Goal: Task Accomplishment & Management: Complete application form

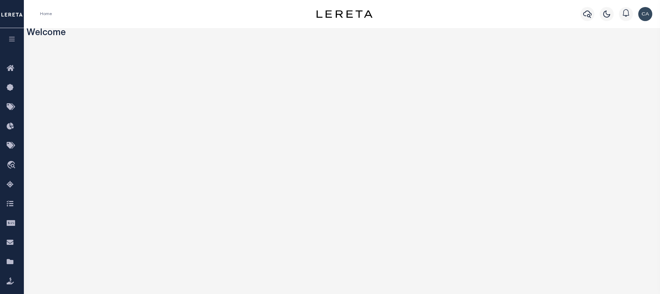
click at [13, 38] on icon "button" at bounding box center [12, 39] width 8 height 6
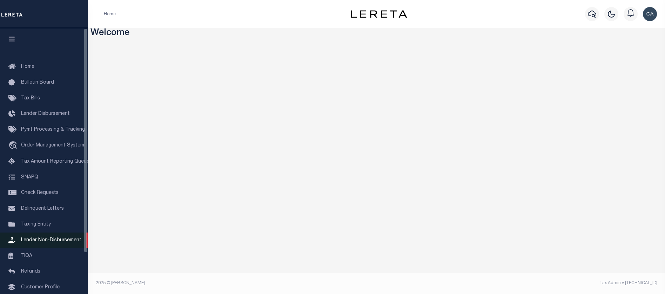
scroll to position [35, 0]
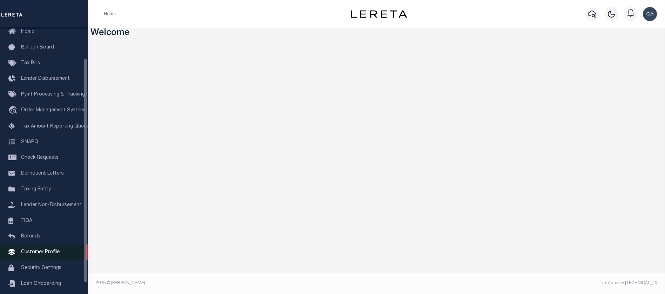
click at [58, 260] on link "Customer Profile" at bounding box center [44, 252] width 88 height 16
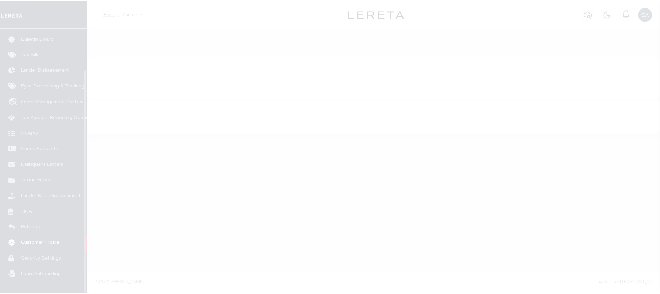
scroll to position [48, 0]
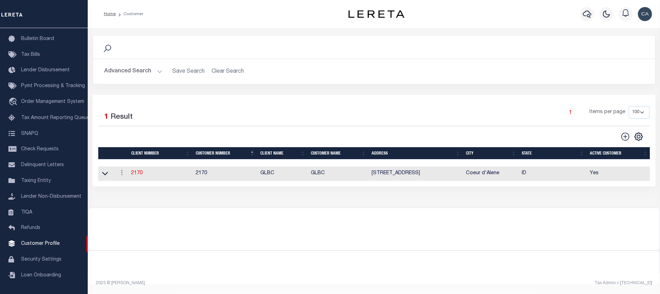
click at [136, 175] on link "2170" at bounding box center [136, 173] width 11 height 5
type input "GLBC"
type input "2170"
type input "GLBC"
type input "[PERSON_NAME]"
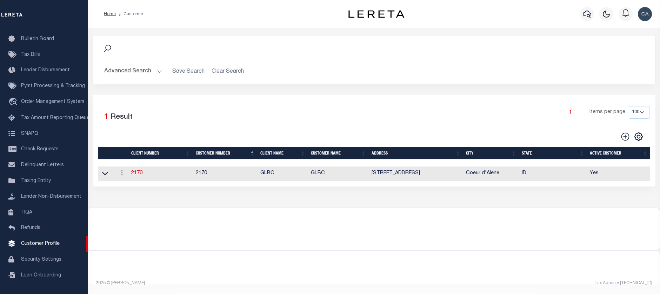
type input "[PERSON_NAME]"
select select "Commercial"
type input "[PERSON_NAME]"
checkbox input "true"
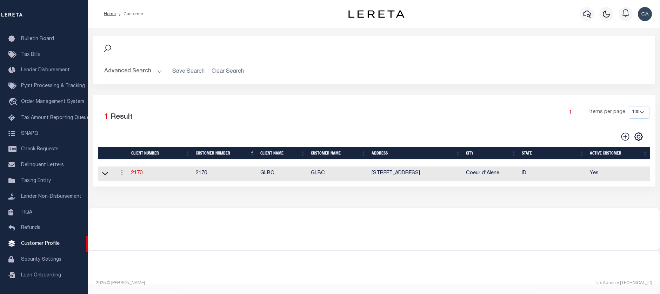
checkbox input "true"
type input "$5"
select select "PLN"
type input "$24"
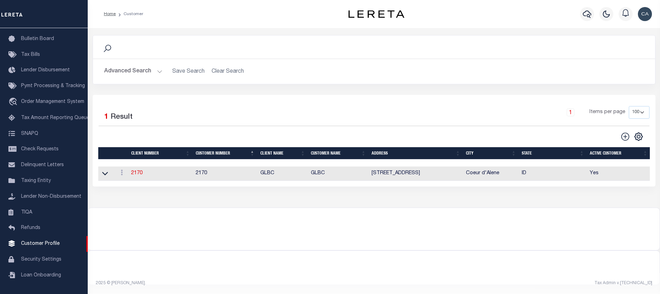
type input "$24"
type input "$74.5"
type input "$5"
type input "250"
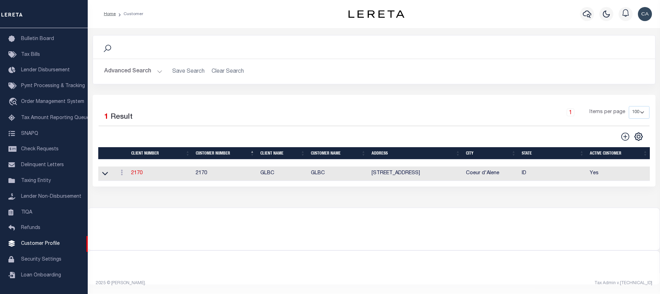
type input "0"
type input "250"
type input "5"
type input "$25"
type input "25"
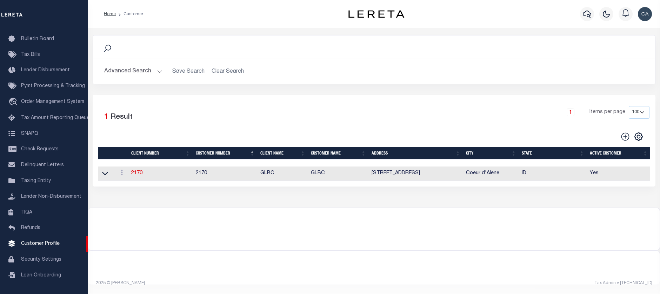
type input "0"
type input "25"
type input "16"
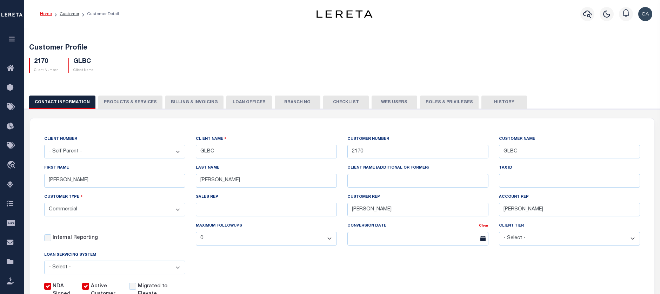
click at [236, 95] on button "LOAN OFFICER" at bounding box center [249, 101] width 46 height 13
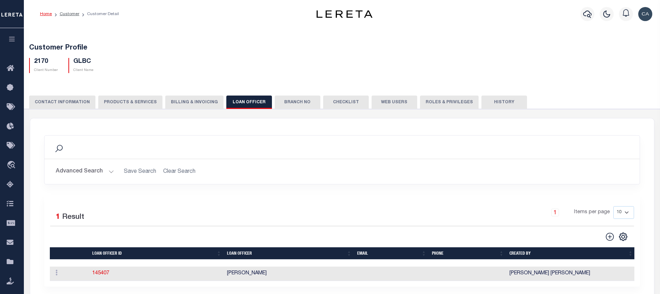
click at [175, 105] on button "Billing & Invoicing" at bounding box center [194, 101] width 58 height 13
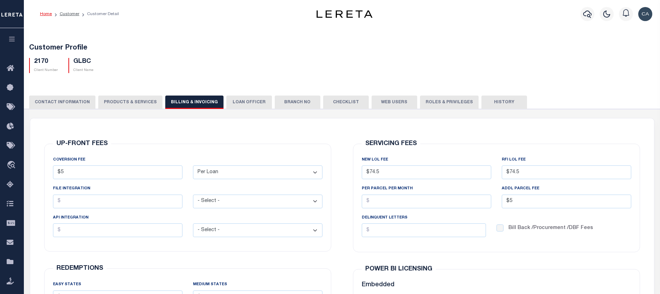
click at [299, 107] on button "Branch No" at bounding box center [298, 101] width 46 height 13
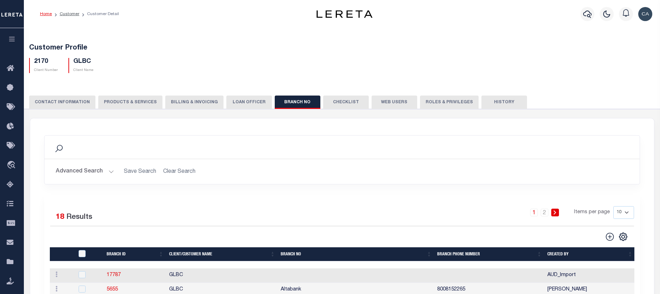
click at [121, 101] on button "PRODUCTS & SERVICES" at bounding box center [130, 101] width 64 height 13
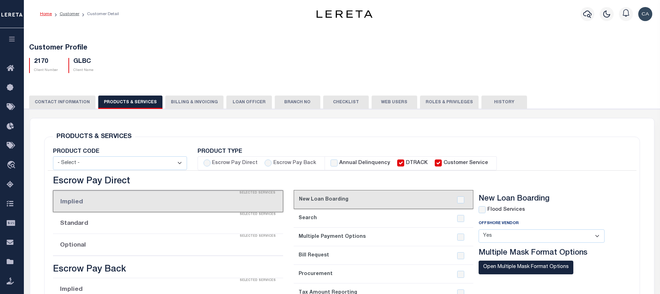
select select "STX"
radio input "true"
checkbox input "true"
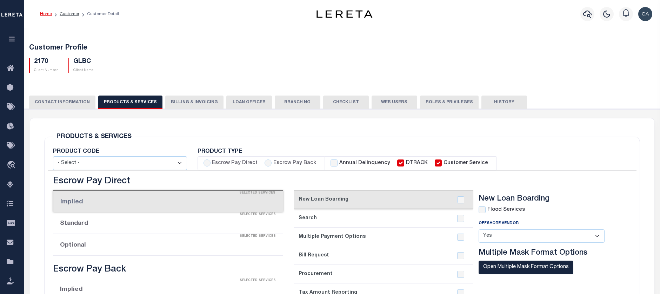
checkbox input "true"
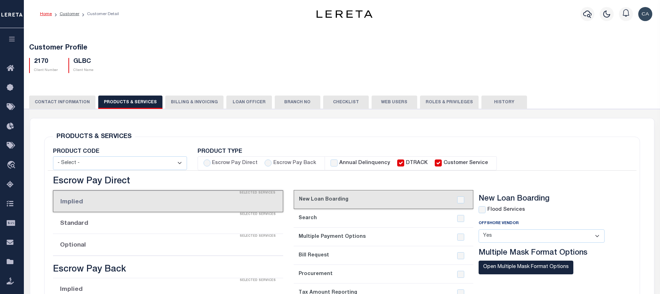
checkbox input "true"
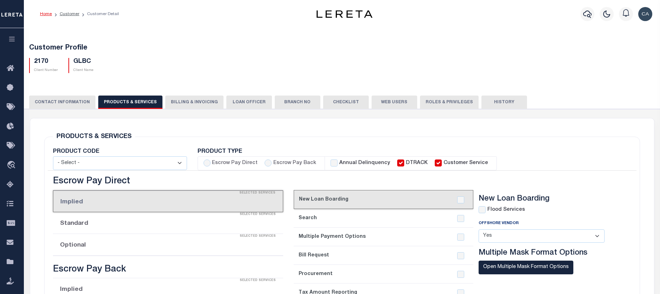
type textarea "Delinquent - $5.00 per loan added to LOL fee After 4 parcels - $5.00 Same contr…"
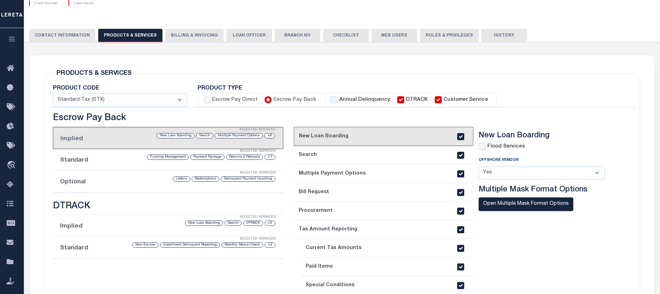
scroll to position [105, 0]
